Goal: Task Accomplishment & Management: Manage account settings

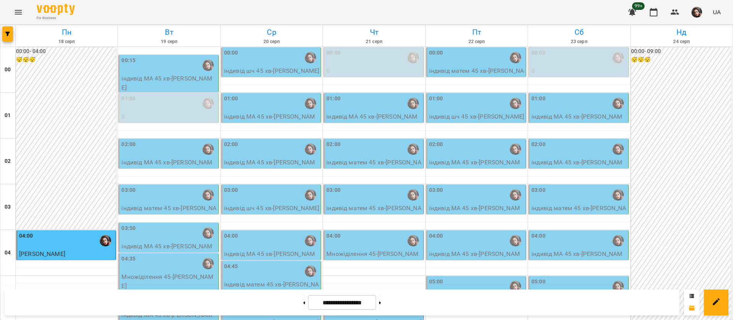
scroll to position [860, 0]
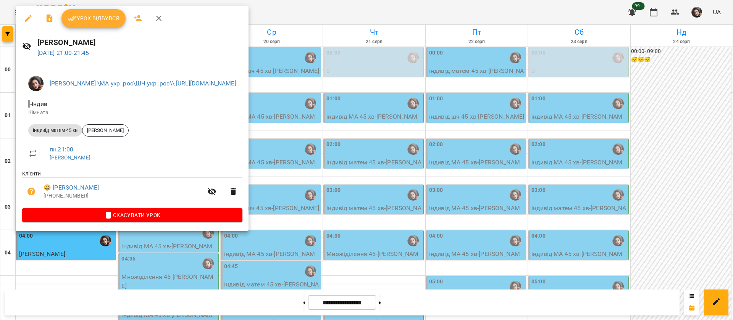
click at [86, 19] on span "Урок відбувся" at bounding box center [94, 18] width 52 height 9
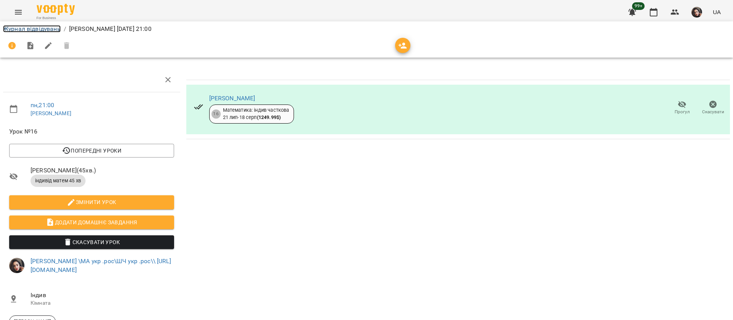
click at [22, 30] on link "Журнал відвідувань" at bounding box center [32, 28] width 58 height 7
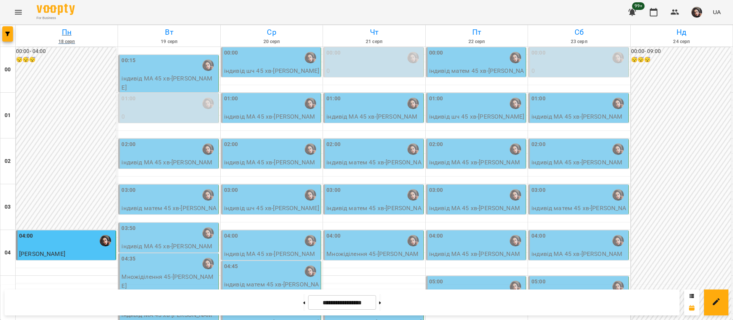
scroll to position [860, 0]
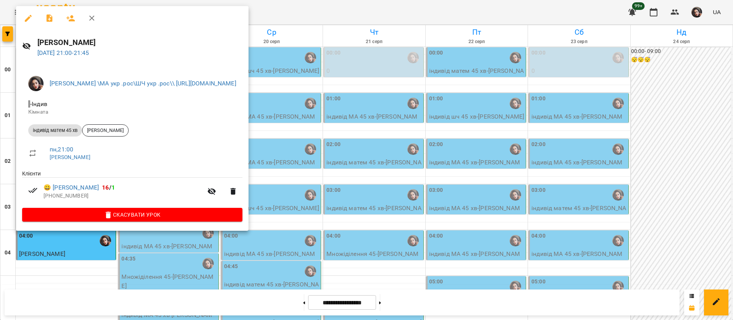
click at [366, 11] on div at bounding box center [366, 160] width 733 height 320
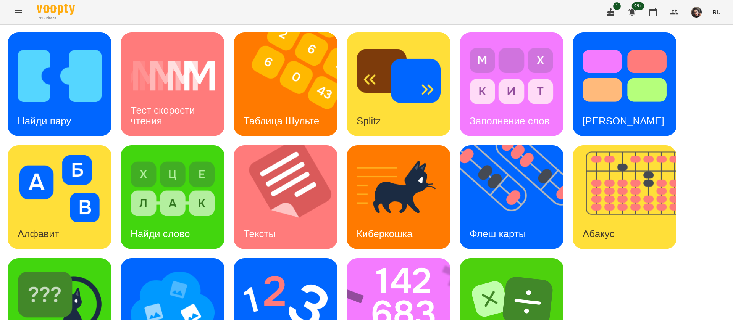
scroll to position [0, 0]
click at [714, 14] on span "RU" at bounding box center [716, 12] width 8 height 8
click at [701, 40] on div "Українська" at bounding box center [702, 43] width 39 height 14
click at [97, 104] on img at bounding box center [60, 75] width 84 height 67
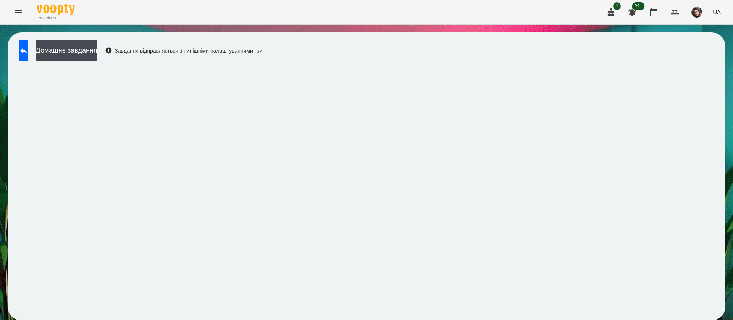
scroll to position [0, 0]
click at [28, 47] on icon at bounding box center [23, 50] width 9 height 9
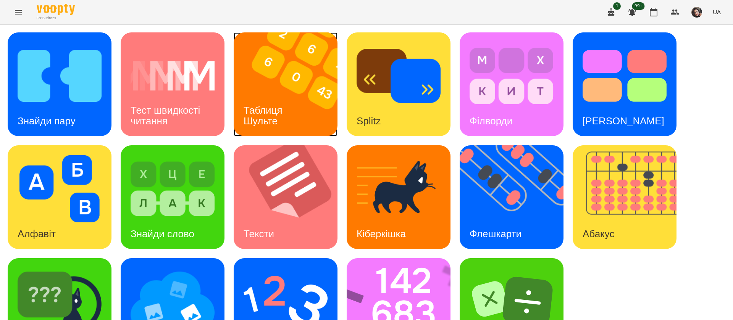
click at [287, 108] on div "Таблиця Шульте" at bounding box center [264, 115] width 61 height 41
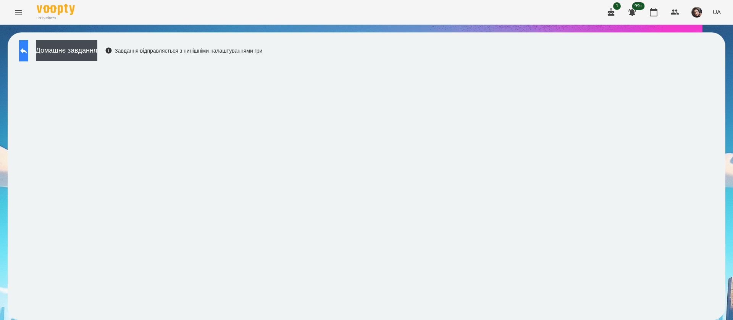
click at [28, 50] on icon at bounding box center [23, 50] width 9 height 9
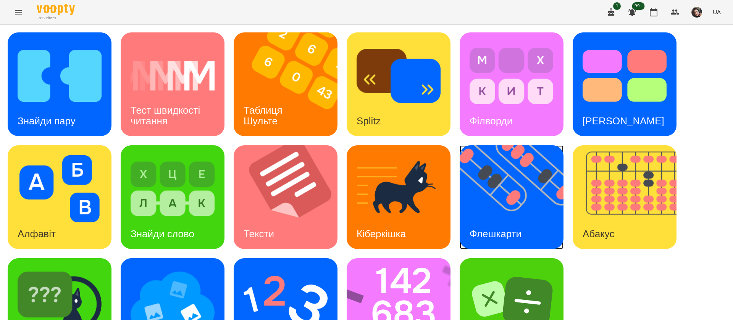
click at [522, 179] on img at bounding box center [516, 197] width 113 height 104
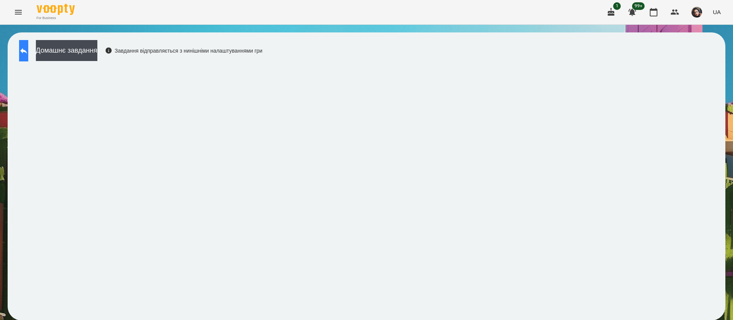
click at [26, 53] on button at bounding box center [23, 50] width 9 height 21
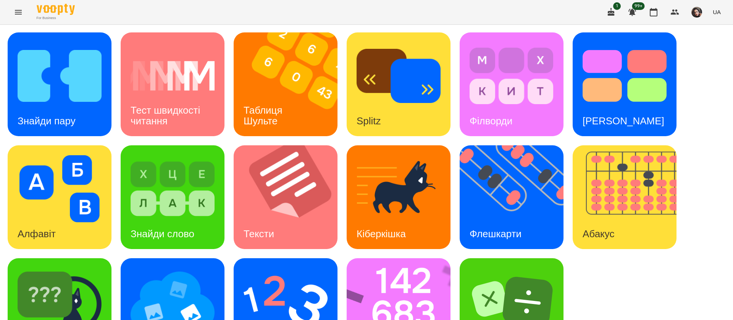
scroll to position [50, 0]
click at [408, 263] on img at bounding box center [404, 310] width 114 height 104
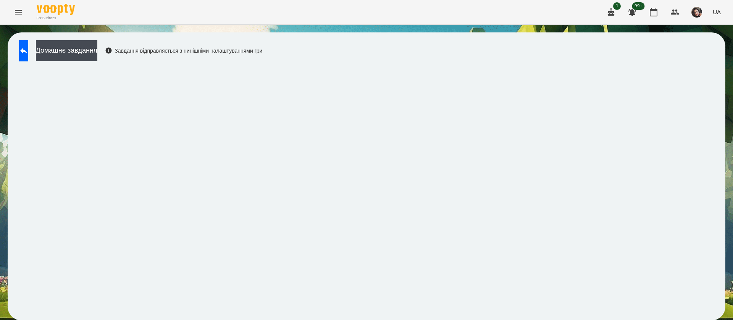
scroll to position [0, 0]
click at [28, 53] on button at bounding box center [23, 50] width 9 height 21
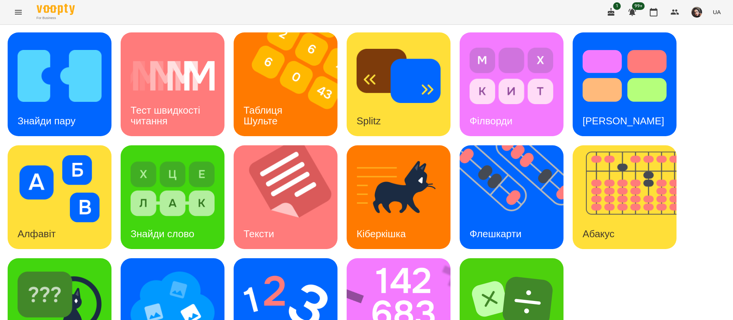
scroll to position [50, 0]
click at [281, 268] on img at bounding box center [285, 301] width 84 height 67
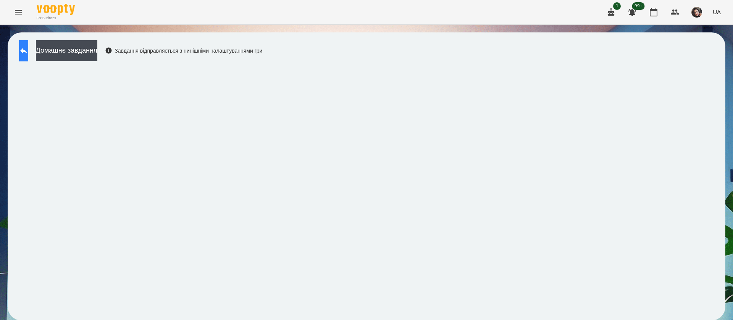
click at [26, 56] on button at bounding box center [23, 50] width 9 height 21
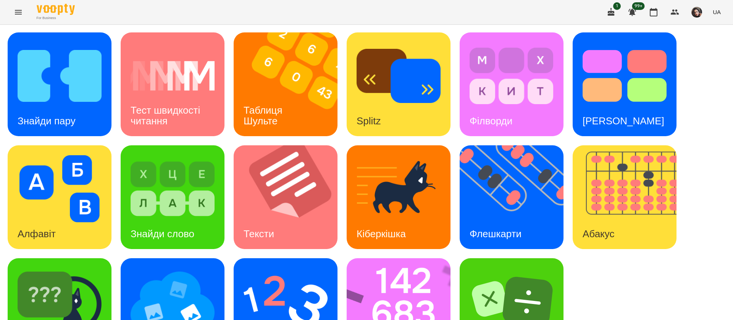
scroll to position [50, 0]
click at [71, 268] on img at bounding box center [60, 301] width 84 height 67
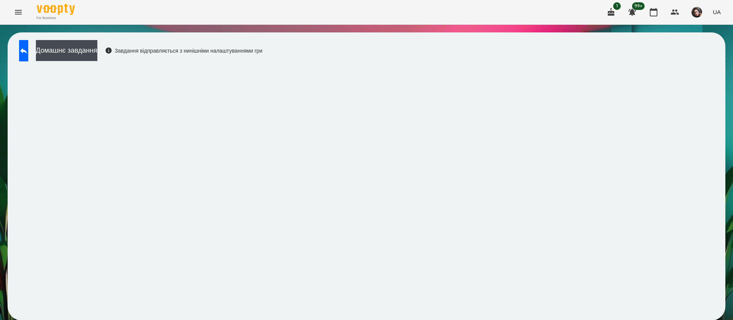
scroll to position [0, 0]
click at [28, 49] on icon at bounding box center [23, 50] width 9 height 9
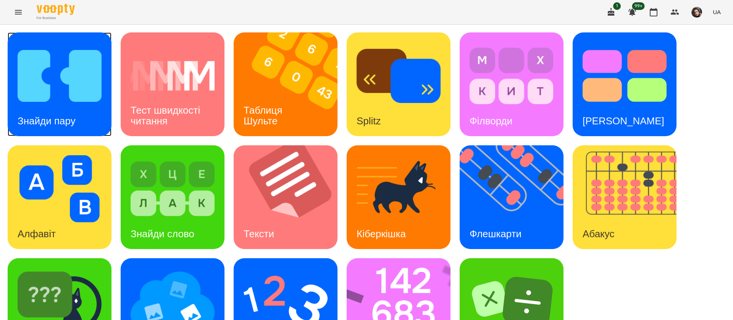
click at [48, 107] on div "Знайди пару" at bounding box center [47, 121] width 78 height 30
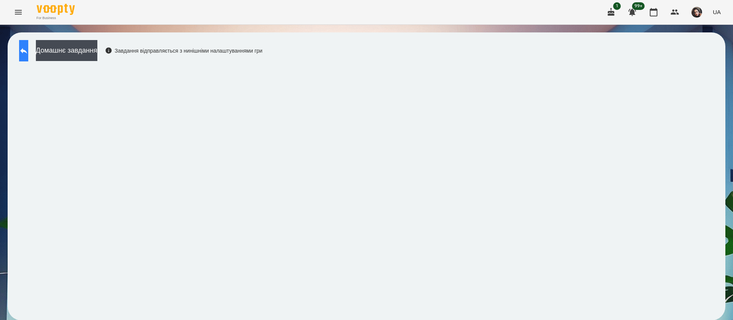
click at [28, 56] on button at bounding box center [23, 50] width 9 height 21
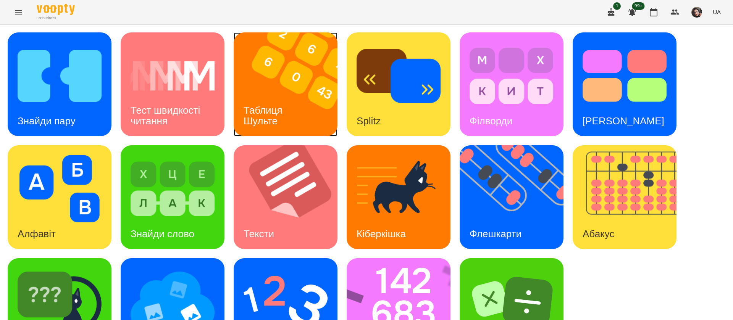
click at [305, 105] on img at bounding box center [290, 84] width 113 height 104
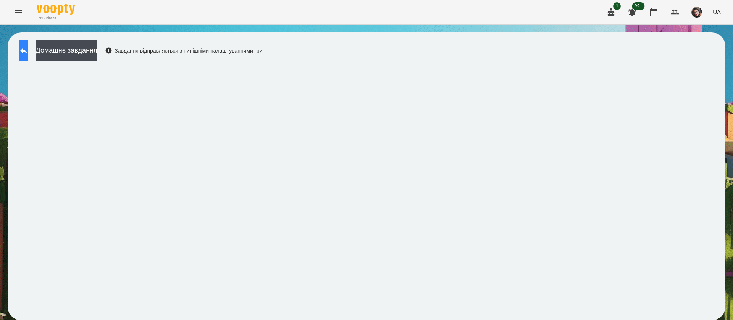
click at [27, 52] on icon at bounding box center [23, 51] width 7 height 6
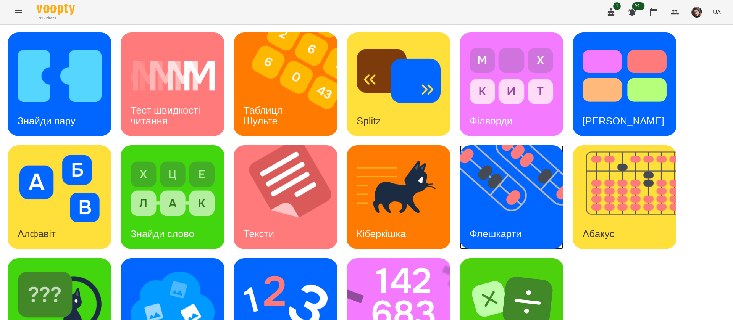
click at [509, 213] on img at bounding box center [516, 197] width 113 height 104
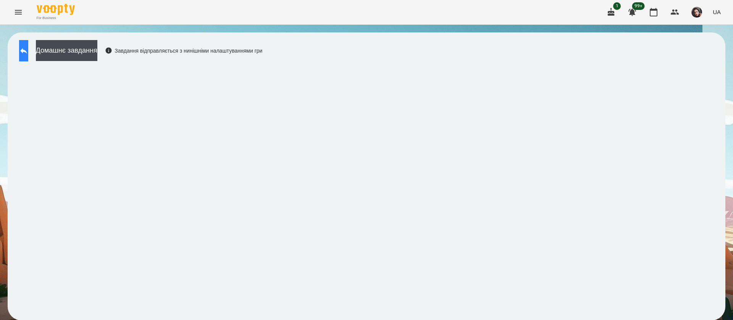
click at [28, 47] on icon at bounding box center [23, 50] width 9 height 9
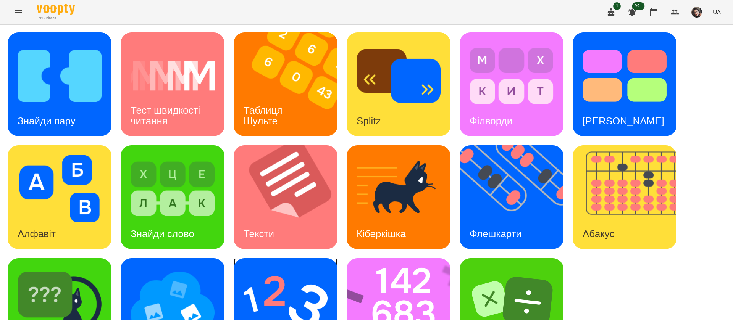
click at [266, 302] on img at bounding box center [285, 301] width 84 height 67
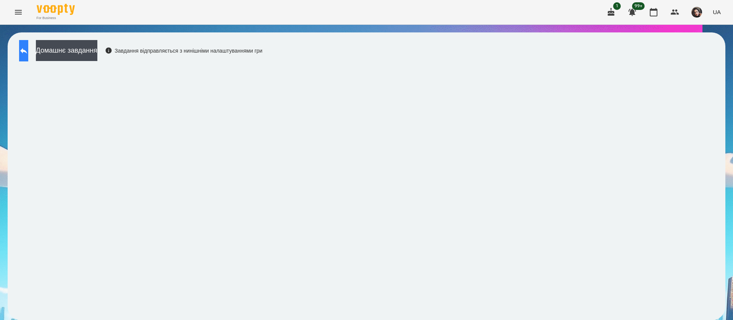
click at [28, 44] on button at bounding box center [23, 50] width 9 height 21
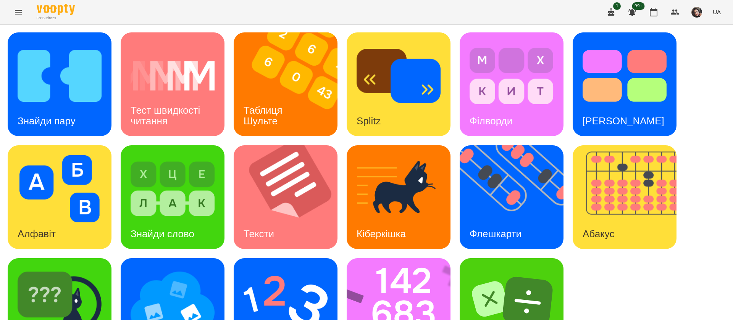
scroll to position [50, 0]
click at [79, 284] on img at bounding box center [60, 301] width 84 height 67
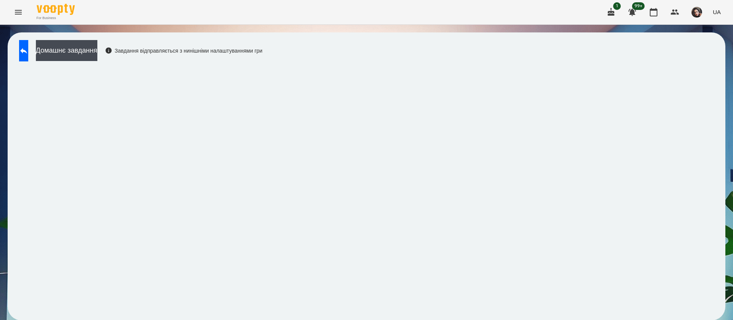
scroll to position [0, 0]
click at [27, 49] on icon at bounding box center [23, 51] width 7 height 6
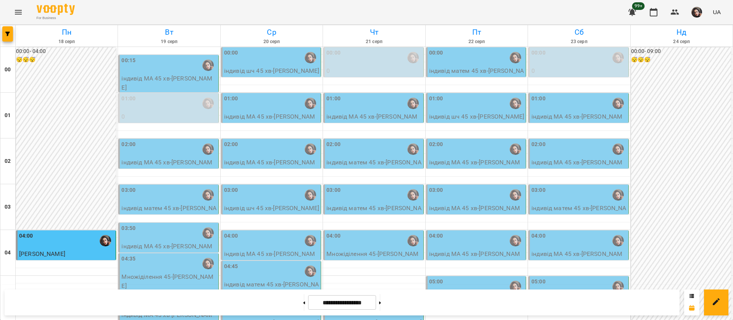
scroll to position [860, 0]
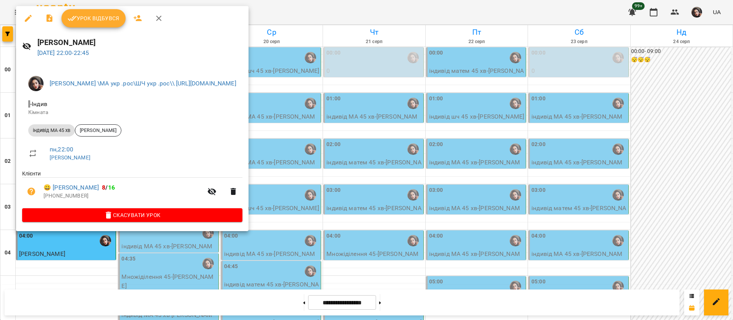
click at [81, 18] on span "Урок відбувся" at bounding box center [94, 18] width 52 height 9
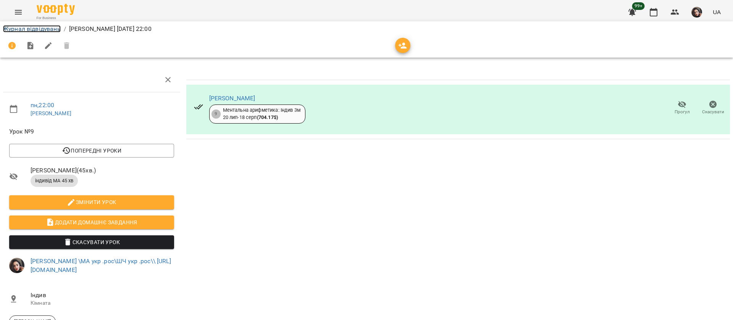
click at [39, 31] on link "Журнал відвідувань" at bounding box center [32, 28] width 58 height 7
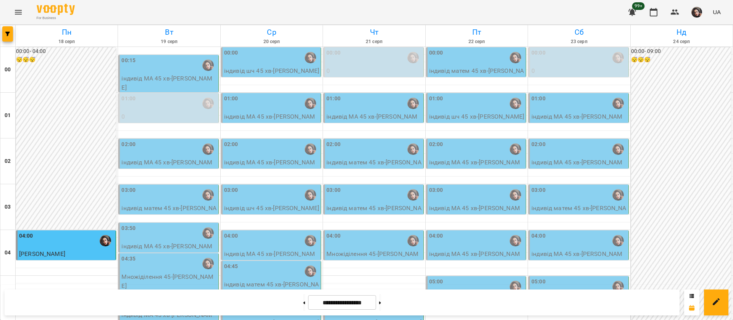
scroll to position [860, 0]
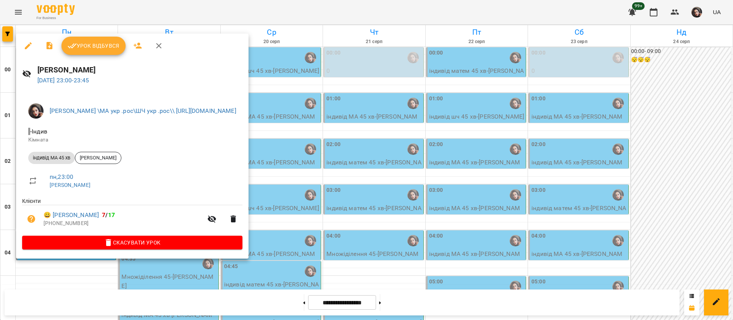
click at [94, 42] on span "Урок відбувся" at bounding box center [94, 45] width 52 height 9
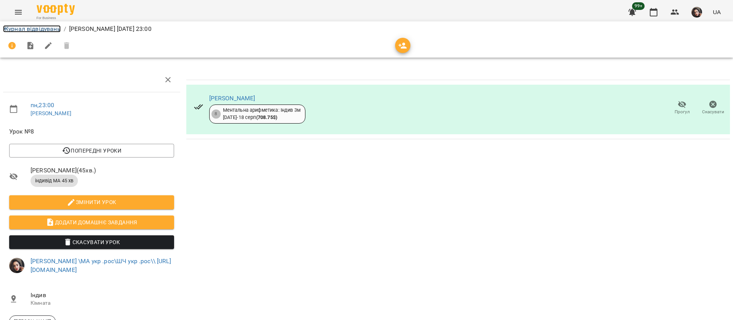
click at [29, 26] on link "Журнал відвідувань" at bounding box center [32, 28] width 58 height 7
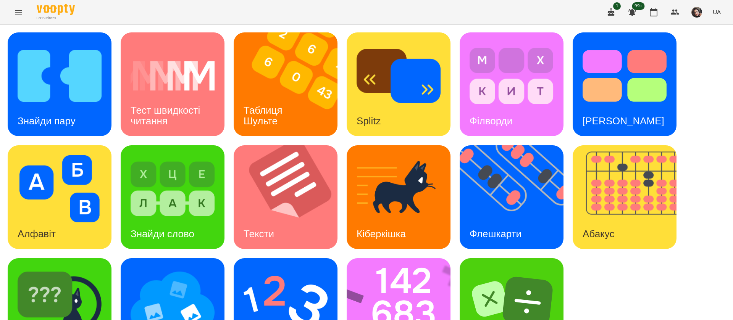
scroll to position [0, 0]
click at [64, 106] on div "Знайди пару" at bounding box center [47, 121] width 78 height 30
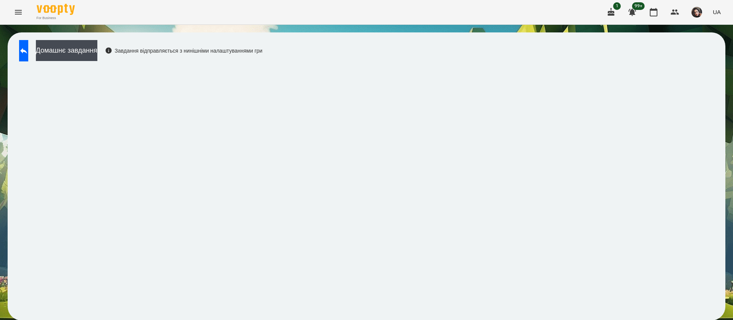
scroll to position [0, 0]
click at [715, 18] on button "UA" at bounding box center [716, 12] width 14 height 14
click at [707, 57] on div "Русский" at bounding box center [702, 57] width 39 height 14
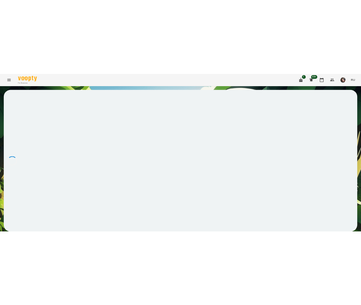
scroll to position [0, 0]
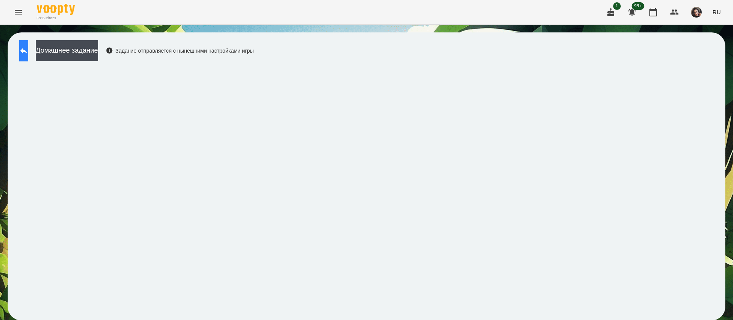
click at [28, 55] on icon at bounding box center [23, 50] width 9 height 9
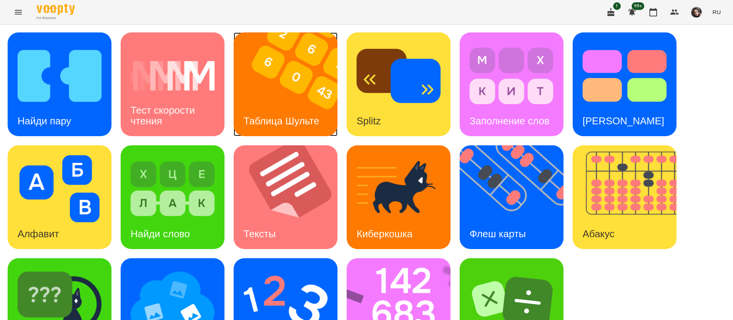
click at [273, 113] on div "Таблица Шульте" at bounding box center [281, 121] width 95 height 30
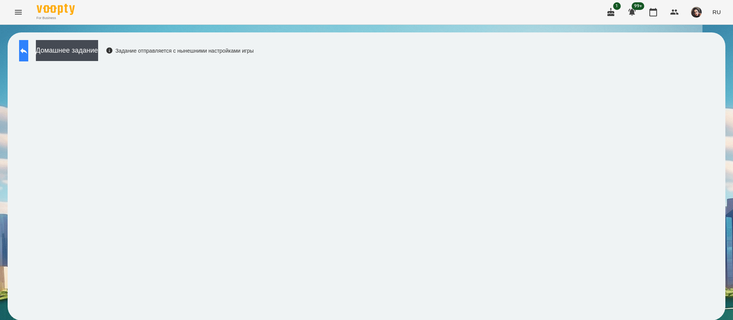
click at [27, 56] on button at bounding box center [23, 50] width 9 height 21
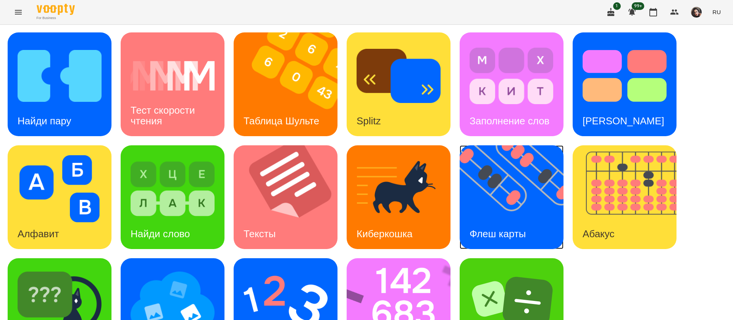
click at [506, 229] on h3 "Флеш карты" at bounding box center [497, 233] width 56 height 11
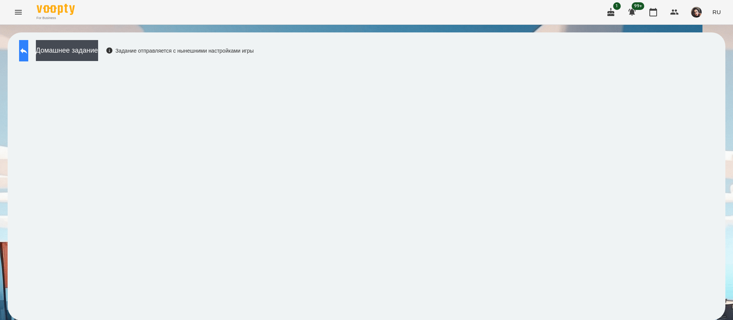
click at [26, 48] on button at bounding box center [23, 50] width 9 height 21
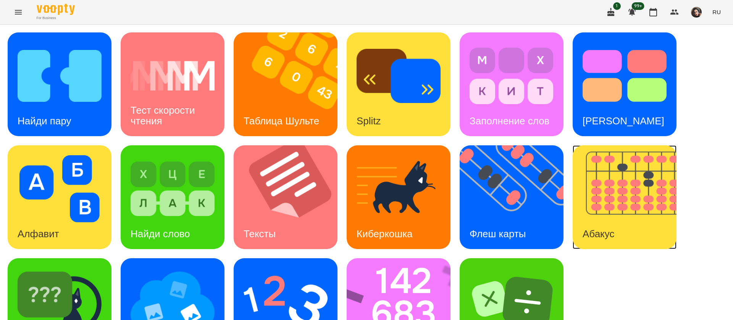
click at [643, 223] on img at bounding box center [628, 197] width 113 height 104
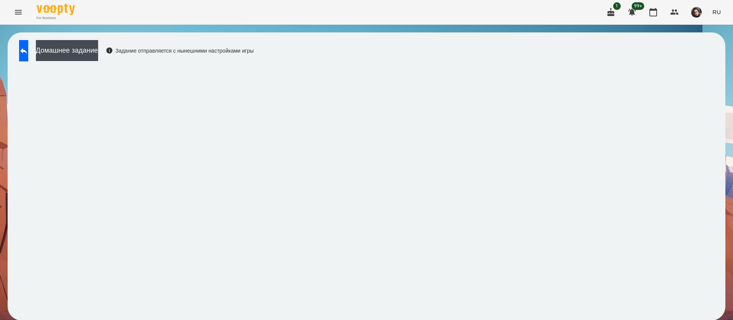
scroll to position [0, 0]
click at [28, 52] on icon at bounding box center [23, 50] width 9 height 9
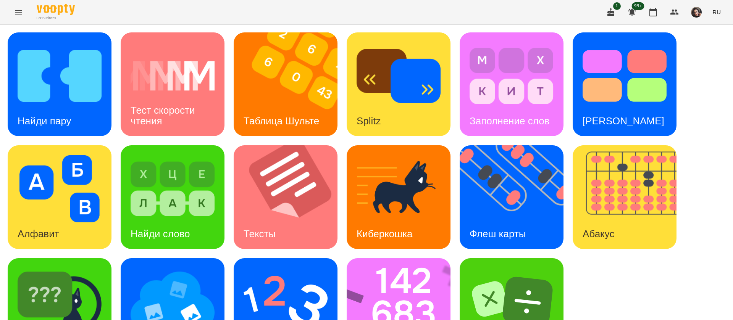
scroll to position [50, 0]
click at [383, 259] on img at bounding box center [404, 310] width 114 height 104
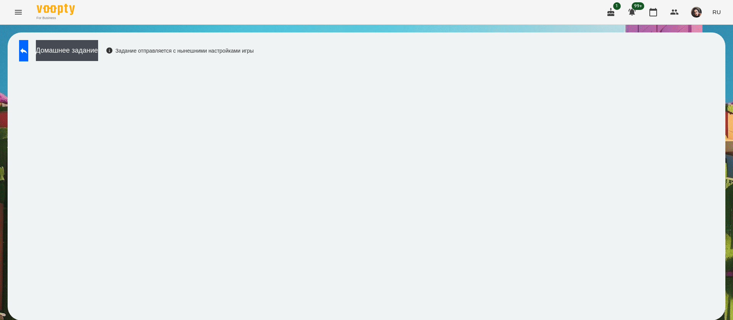
scroll to position [0, 0]
click at [24, 48] on button at bounding box center [23, 50] width 9 height 21
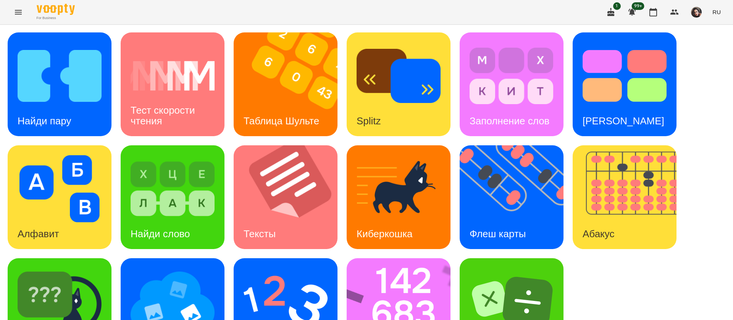
scroll to position [50, 0]
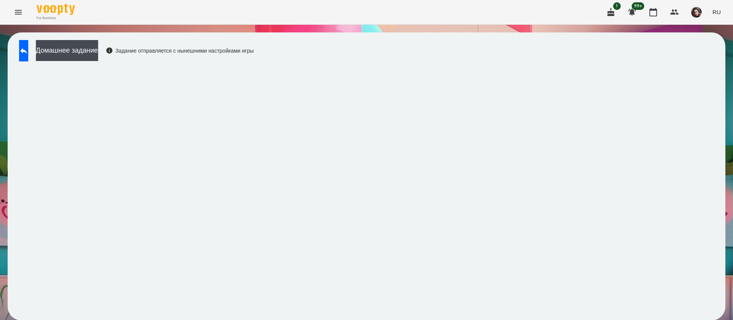
scroll to position [0, 0]
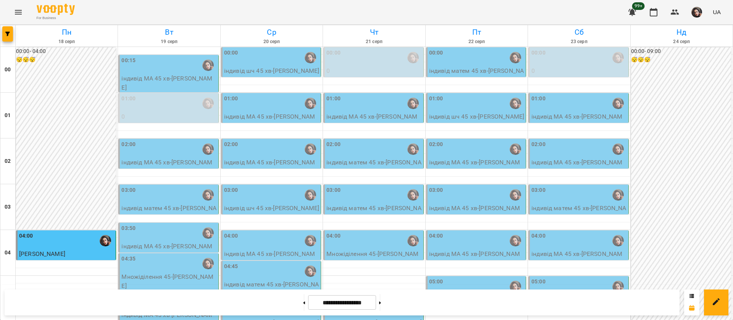
click at [173, 73] on div "00:15" at bounding box center [168, 65] width 95 height 18
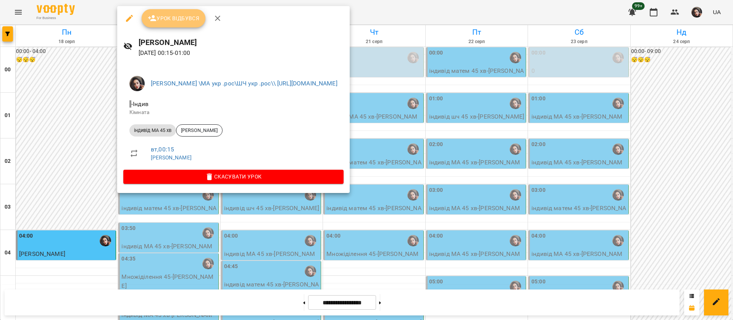
click at [176, 14] on span "Урок відбувся" at bounding box center [174, 18] width 52 height 9
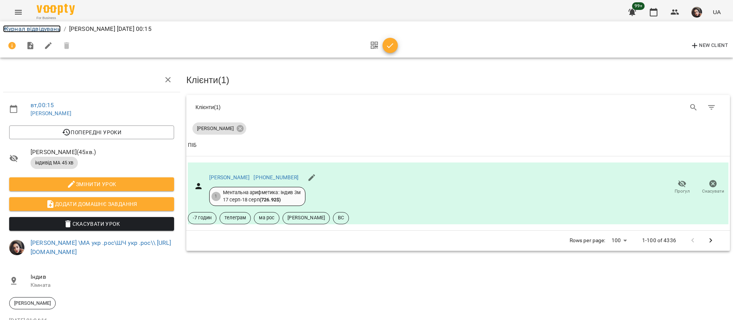
click at [13, 27] on link "Журнал відвідувань" at bounding box center [32, 28] width 58 height 7
